Goal: Unclear

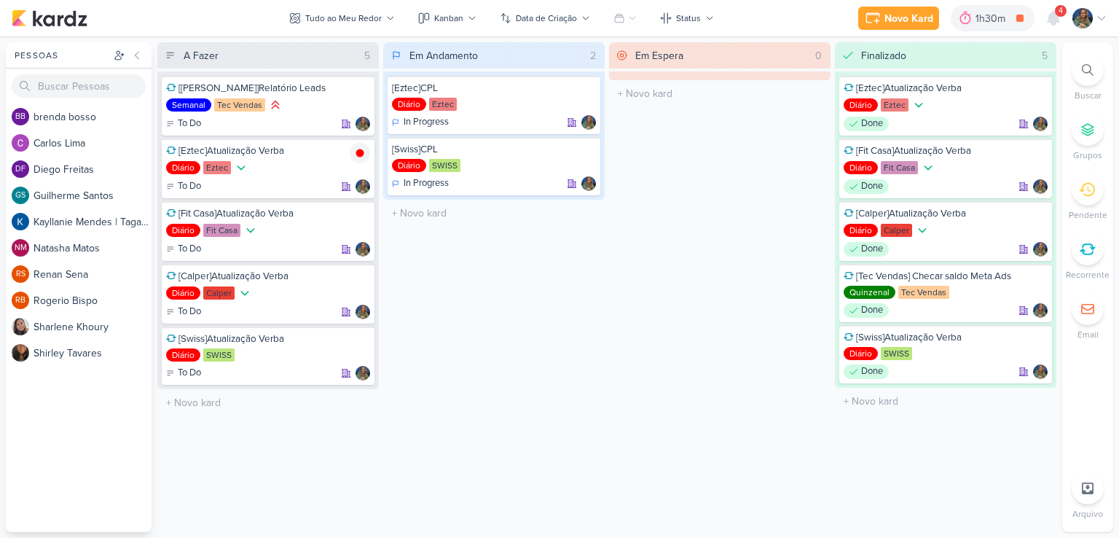
click at [998, 17] on div "1h30m" at bounding box center [993, 18] width 34 height 15
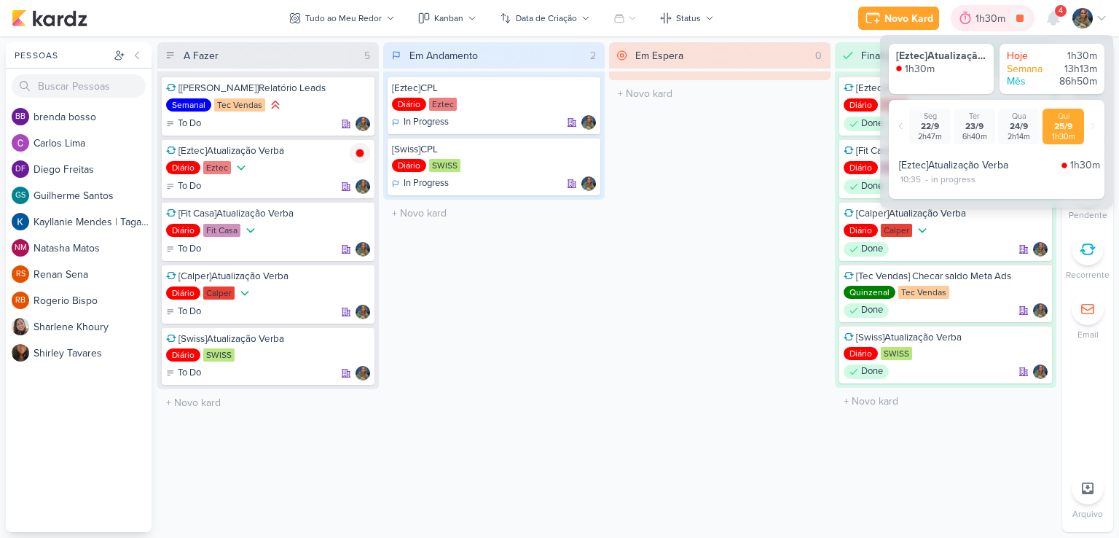
click at [996, 21] on div "1h30m" at bounding box center [993, 18] width 34 height 15
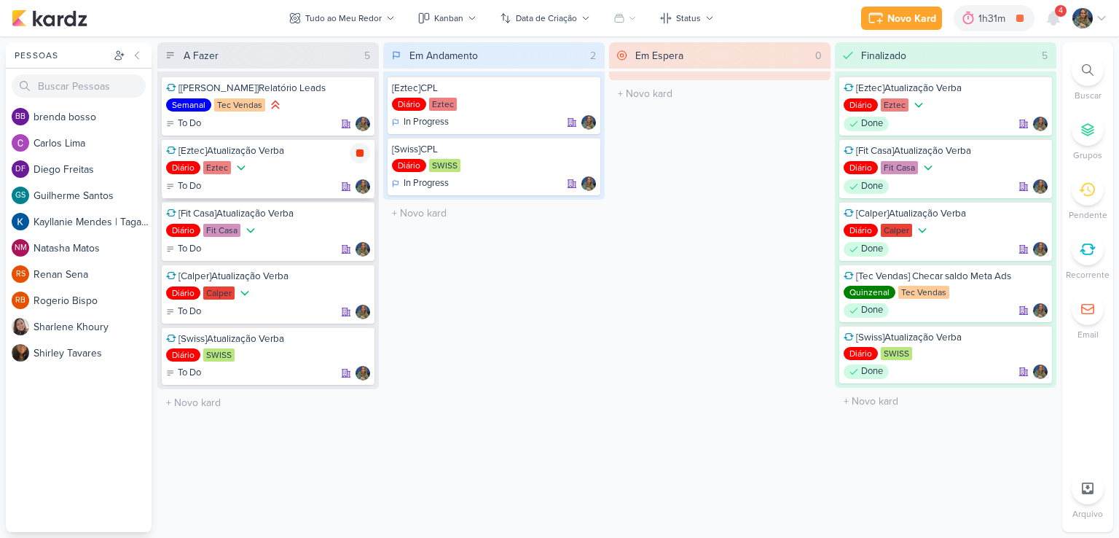
click at [359, 152] on icon at bounding box center [359, 152] width 7 height 7
click at [593, 88] on div at bounding box center [586, 90] width 20 height 20
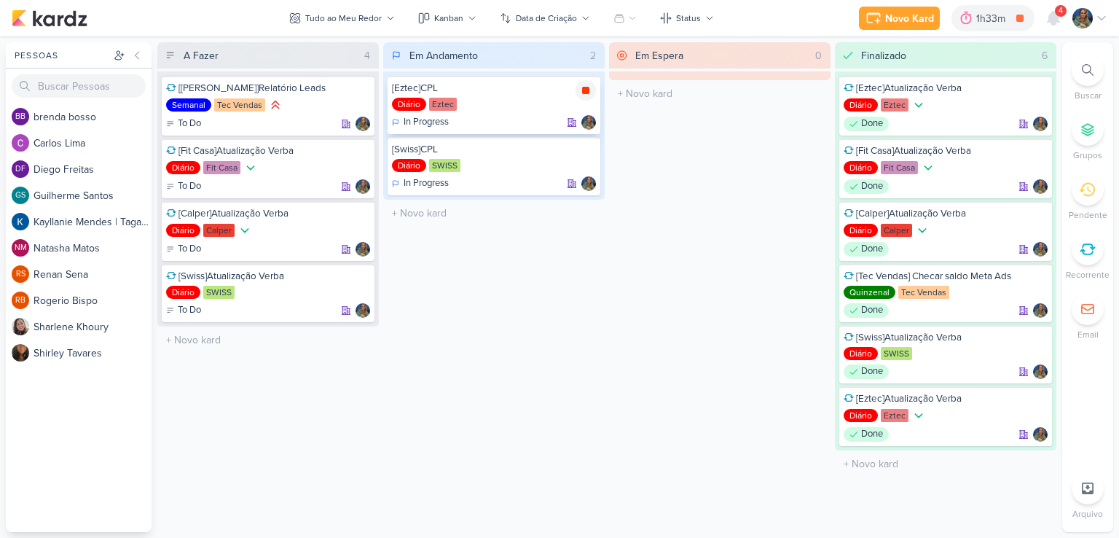
click at [586, 91] on icon at bounding box center [585, 90] width 7 height 7
click at [361, 153] on icon at bounding box center [359, 153] width 7 height 8
click at [363, 149] on icon at bounding box center [359, 152] width 7 height 7
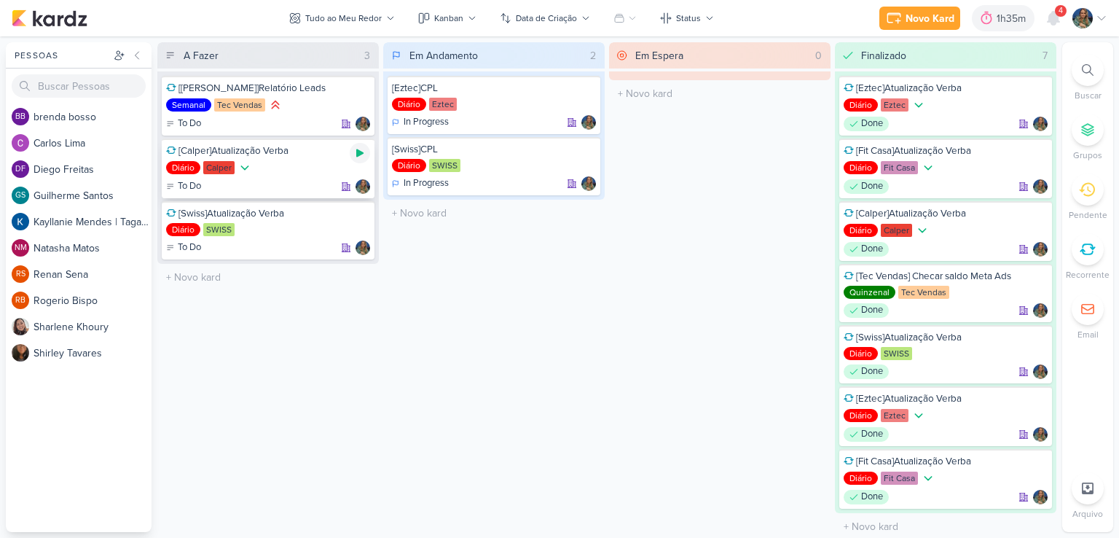
click at [361, 153] on icon at bounding box center [359, 153] width 7 height 8
click at [363, 152] on icon at bounding box center [360, 153] width 12 height 12
click at [354, 151] on icon at bounding box center [360, 153] width 12 height 12
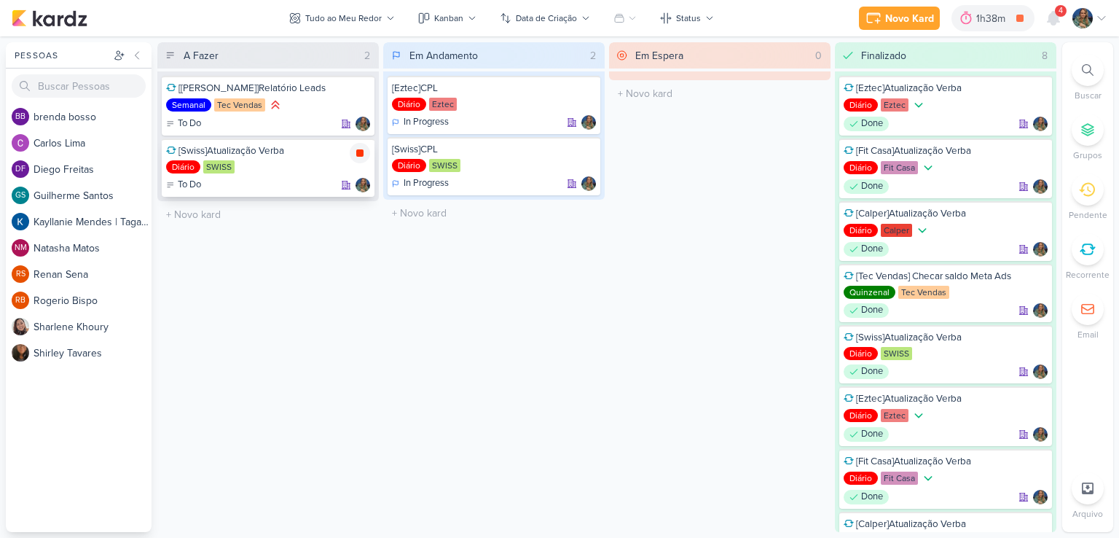
click at [356, 152] on icon at bounding box center [360, 153] width 12 height 12
